Goal: Information Seeking & Learning: Learn about a topic

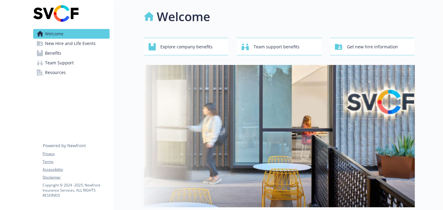
click at [83, 44] on span "New Hire and Life Events" at bounding box center [70, 44] width 51 height 10
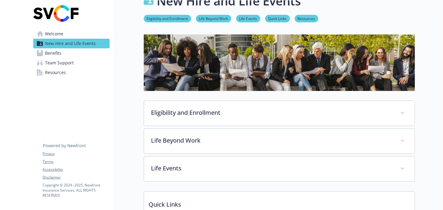
scroll to position [30, 0]
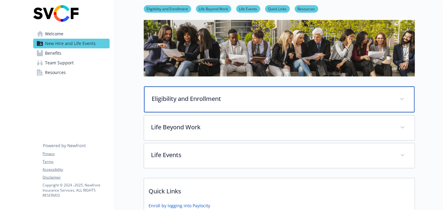
click at [180, 102] on p "Eligibility and Enrollment" at bounding box center [272, 98] width 241 height 9
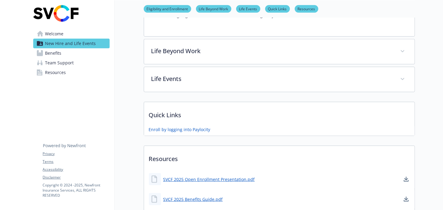
scroll to position [453, 0]
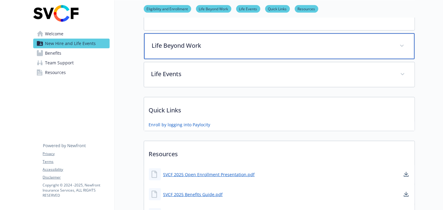
click at [321, 41] on p "Life Beyond Work" at bounding box center [272, 45] width 241 height 9
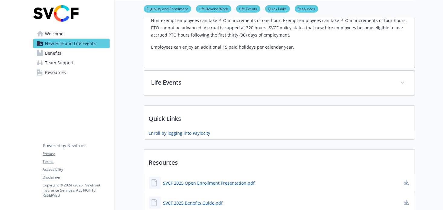
scroll to position [604, 0]
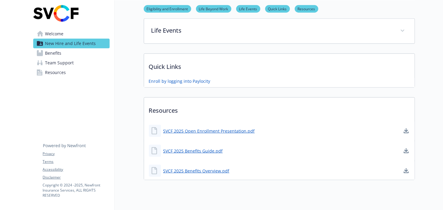
click at [83, 53] on link "Benefits" at bounding box center [71, 53] width 76 height 10
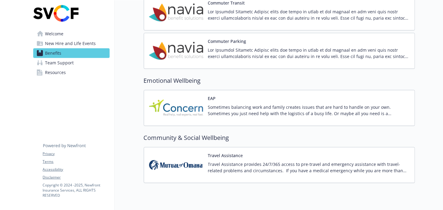
scroll to position [741, 0]
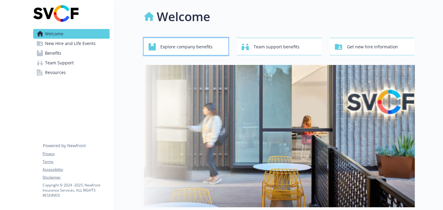
click at [192, 48] on span "Explore company benefits" at bounding box center [187, 46] width 52 height 11
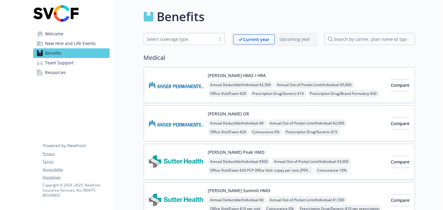
click at [202, 44] on div "Select coverage type" at bounding box center [184, 39] width 81 height 12
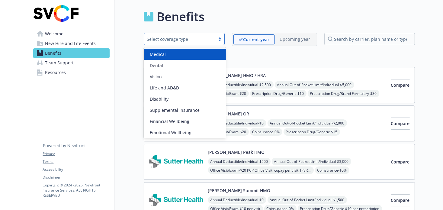
click at [59, 17] on img at bounding box center [55, 13] width 45 height 17
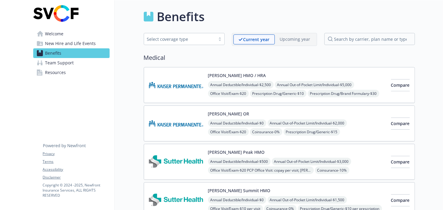
click at [65, 10] on img at bounding box center [55, 13] width 45 height 17
click at [197, 11] on h1 "Benefits" at bounding box center [181, 17] width 48 height 18
click at [190, 17] on h1 "Benefits" at bounding box center [181, 17] width 48 height 18
click at [58, 73] on span "Resources" at bounding box center [55, 73] width 21 height 10
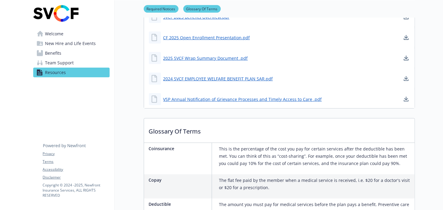
scroll to position [332, 0]
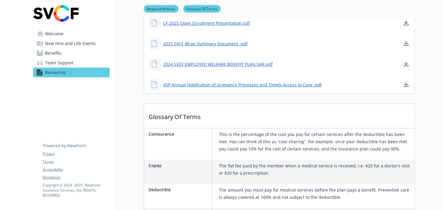
click at [57, 61] on span "Team Support" at bounding box center [59, 63] width 29 height 10
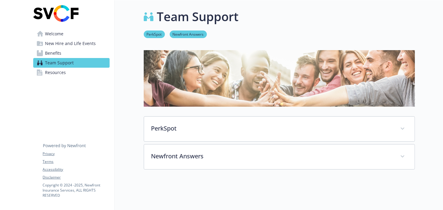
click at [57, 34] on span "Welcome" at bounding box center [54, 34] width 18 height 10
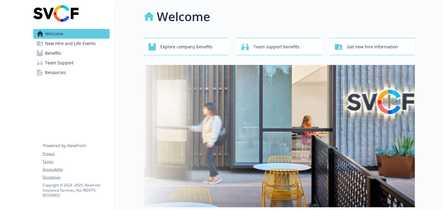
click at [65, 15] on img at bounding box center [55, 13] width 45 height 17
click at [66, 15] on img at bounding box center [55, 13] width 45 height 17
